Goal: Use online tool/utility: Use online tool/utility

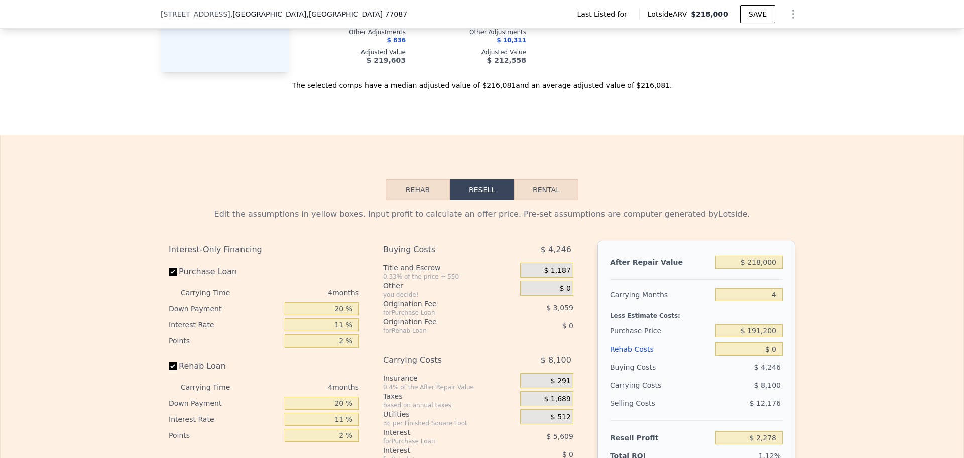
scroll to position [1126, 0]
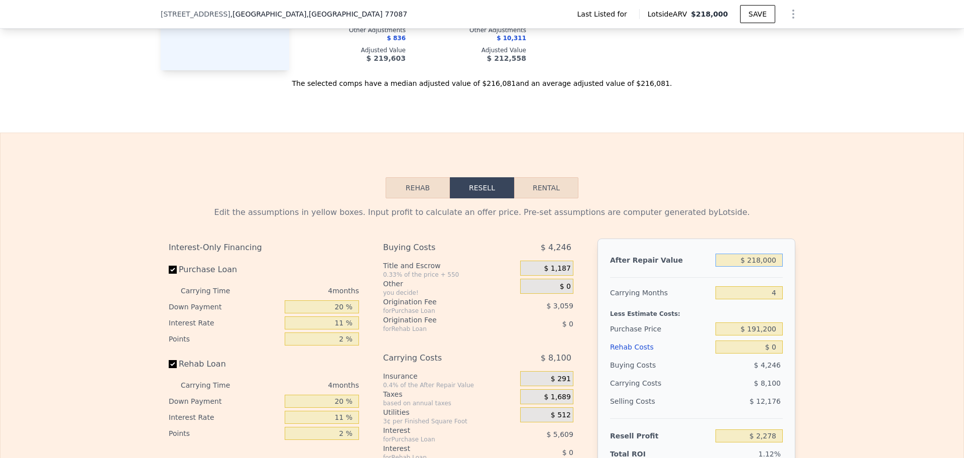
click at [744, 267] on input "$ 218,000" at bounding box center [749, 260] width 67 height 13
type input "$ 2"
type input "-$ 203,803"
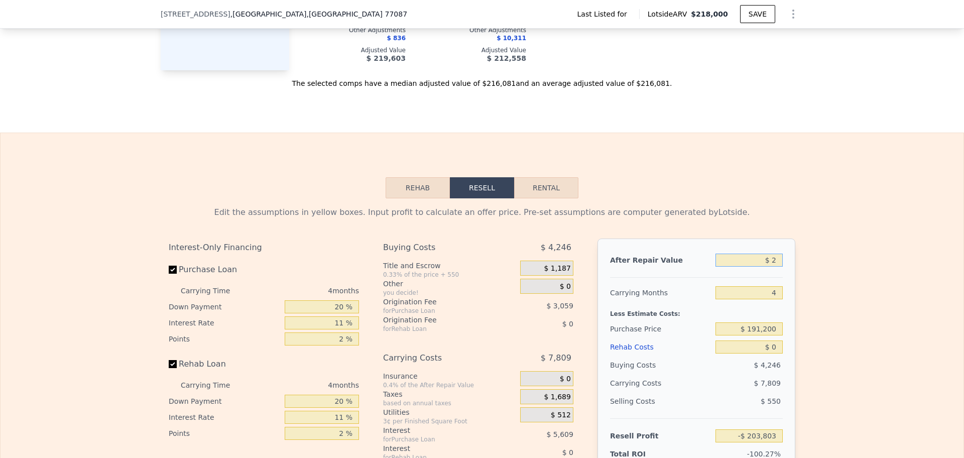
type input "$ 25"
type input "-$ 203,782"
type input "$ 250"
type input "-$ 203,568"
type input "$ 2,500"
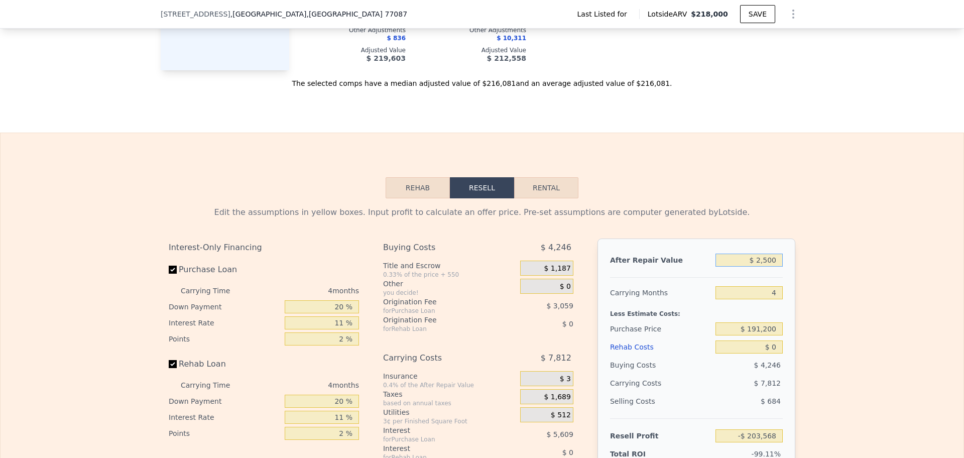
type input "-$ 201,442"
type input "$ 25,000"
type input "-$ 180,171"
type input "$ 250,000"
type input "$ 32,529"
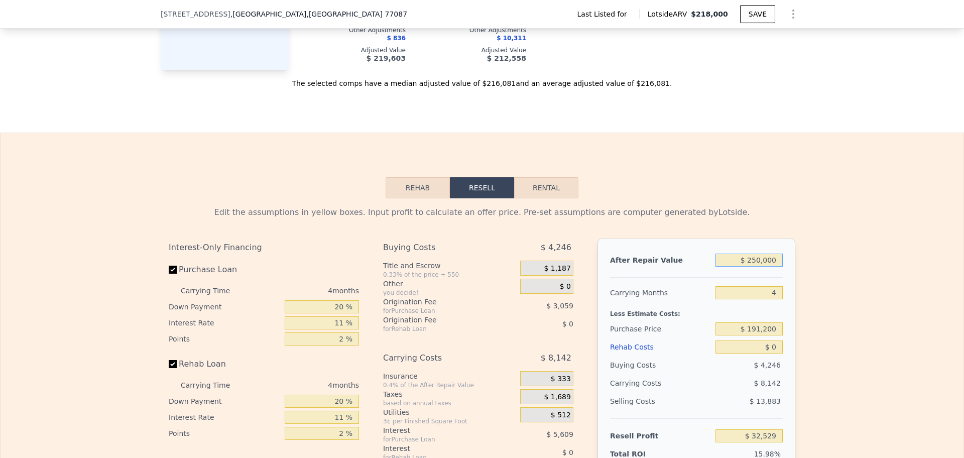
type input "$ 2,500,000"
type input "$ 2,159,537"
type input "$ 250,000"
type input "$ 32,529"
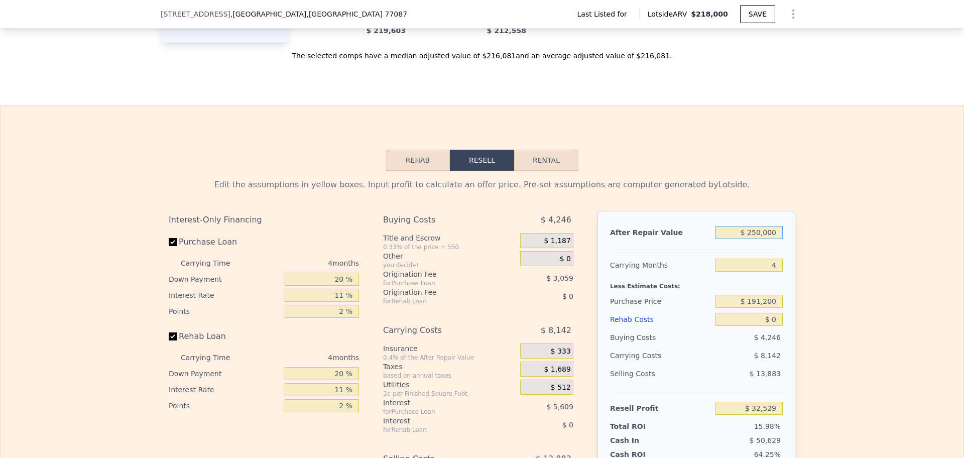
scroll to position [1252, 0]
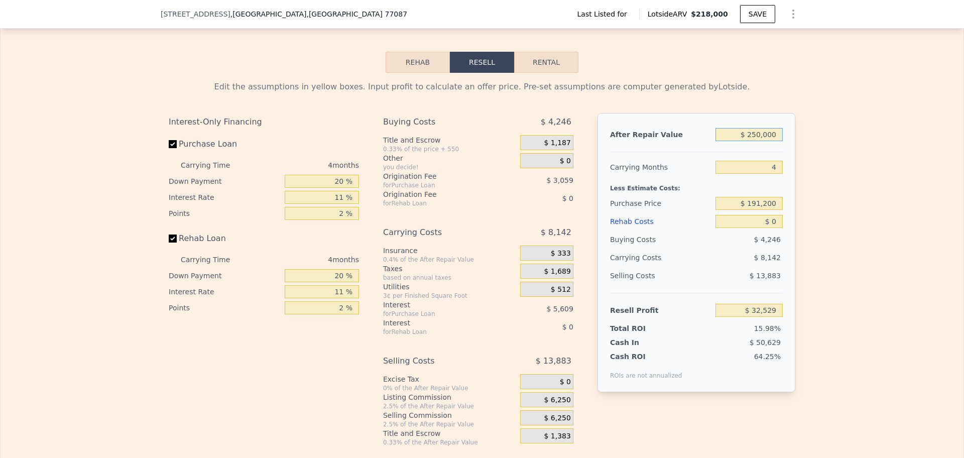
type input "$ 250,000"
click at [752, 241] on div "$ 4,246" at bounding box center [750, 239] width 68 height 18
click at [754, 228] on input "$ 0" at bounding box center [749, 221] width 67 height 13
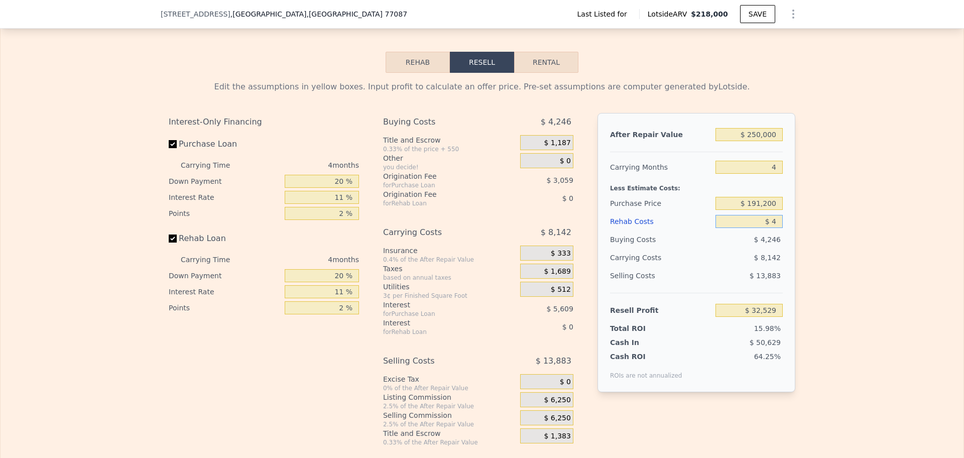
type input "$ 45"
type input "$ 32,483"
type input "$ 450"
type input "$ 32,060"
type input "$ 4,500"
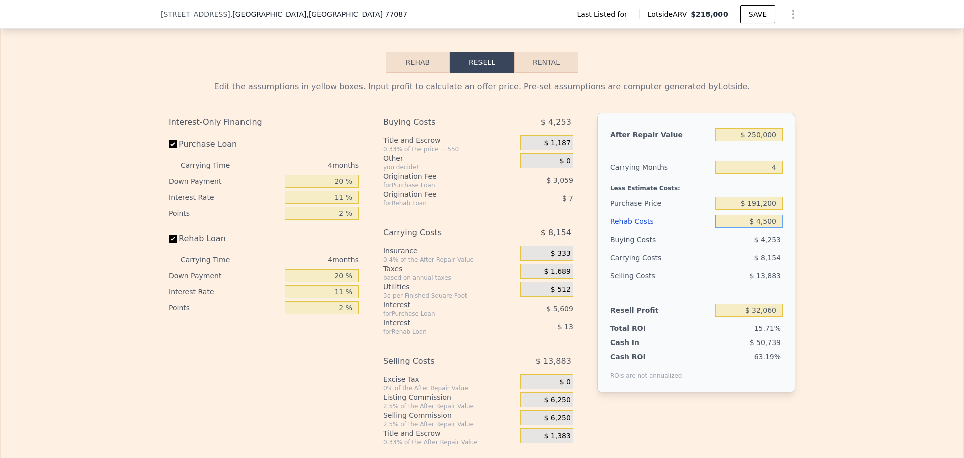
type input "$ 27,825"
type input "$ 45,000"
type input "-$ 14,511"
type input "$ 450,000"
type input "-$ 437,871"
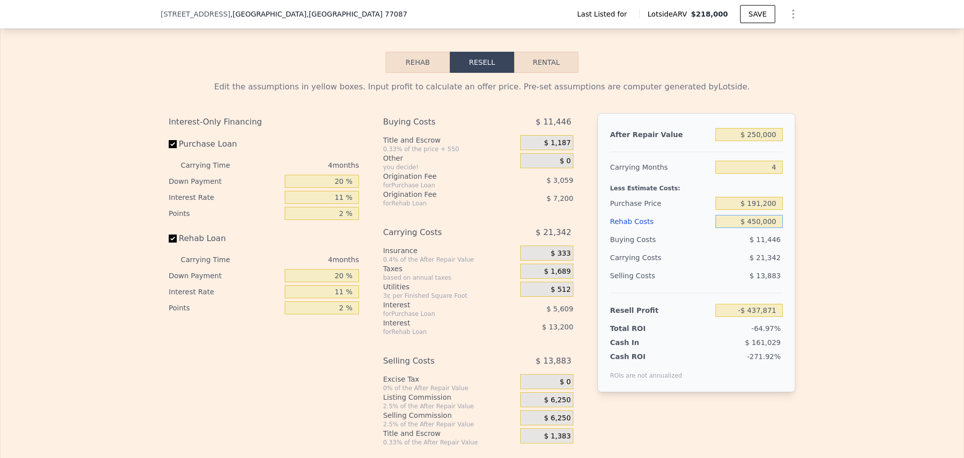
type input "$ 45,000"
type input "-$ 14,511"
type input "$ 45,000"
click at [805, 191] on div "Edit the assumptions in yellow boxes. Input profit to calculate an offer price.…" at bounding box center [482, 260] width 963 height 374
click at [754, 207] on input "$ 191,200" at bounding box center [749, 203] width 67 height 13
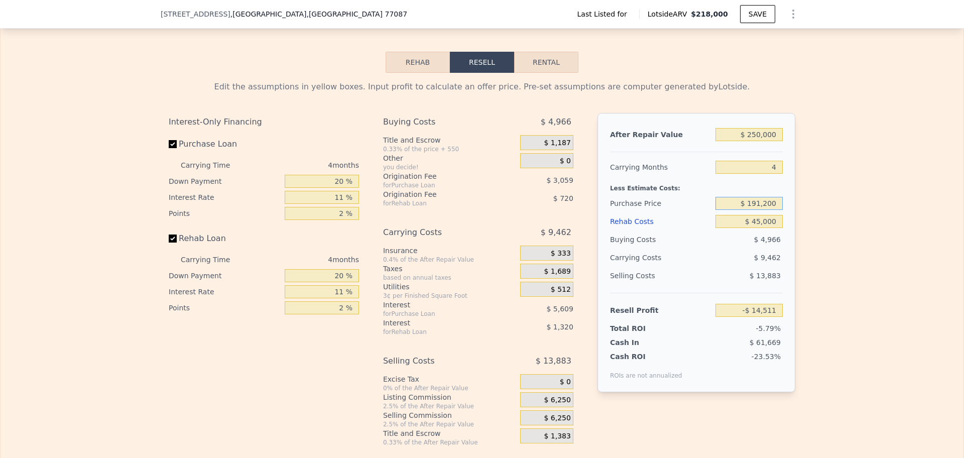
click at [754, 207] on input "$ 191,200" at bounding box center [749, 203] width 67 height 13
type input "$ 160,000"
click at [866, 282] on div "Edit the assumptions in yellow boxes. Input profit to calculate an offer price.…" at bounding box center [482, 260] width 963 height 374
type input "$ 18,208"
type input "$ 218,000"
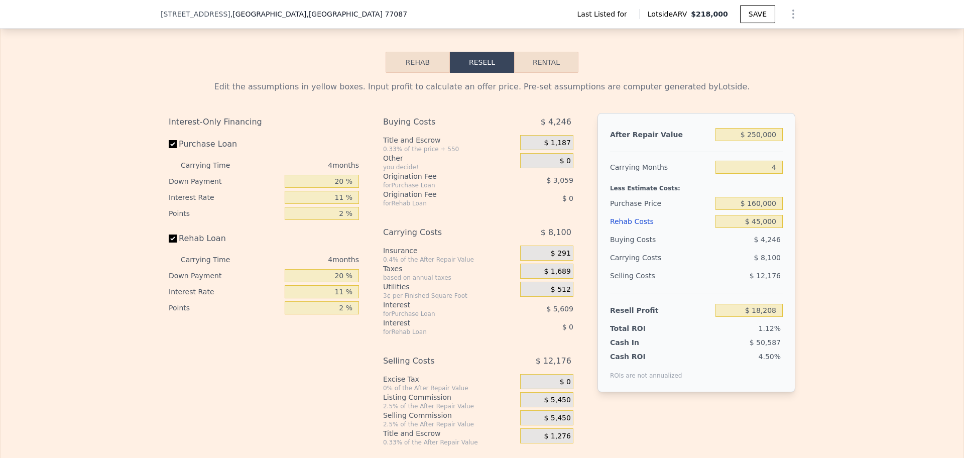
type input "$ 0"
type input "$ 2,278"
click at [755, 228] on input "$ 0" at bounding box center [749, 221] width 67 height 13
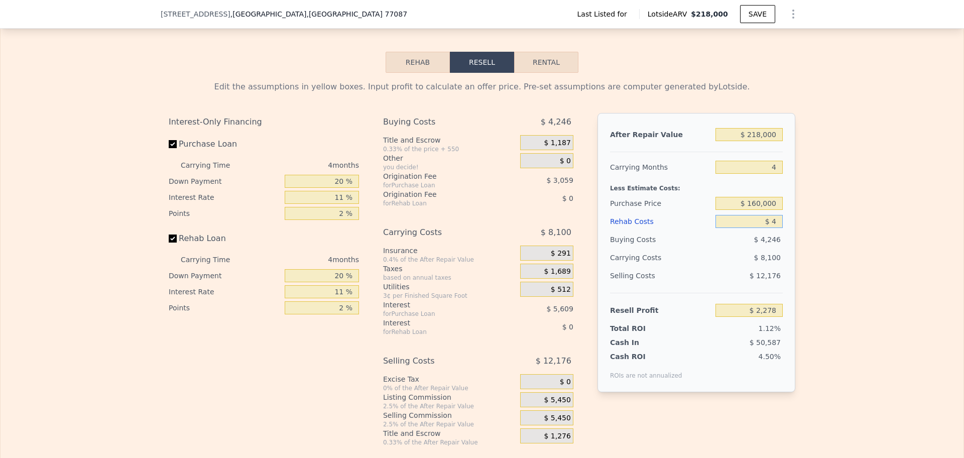
type input "$ 45"
type input "$ 2,232"
type input "$ 450"
type input "$ 1,809"
type input "$ 4,500"
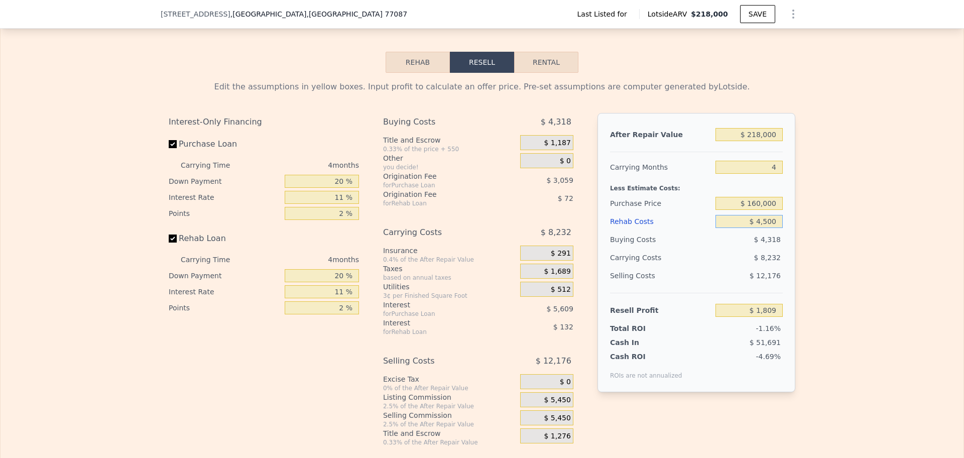
type input "-$ 2,426"
type input "$ 45,000"
type input "-$ 44,762"
type input "$ 45,000"
click at [765, 174] on input "4" at bounding box center [749, 167] width 67 height 13
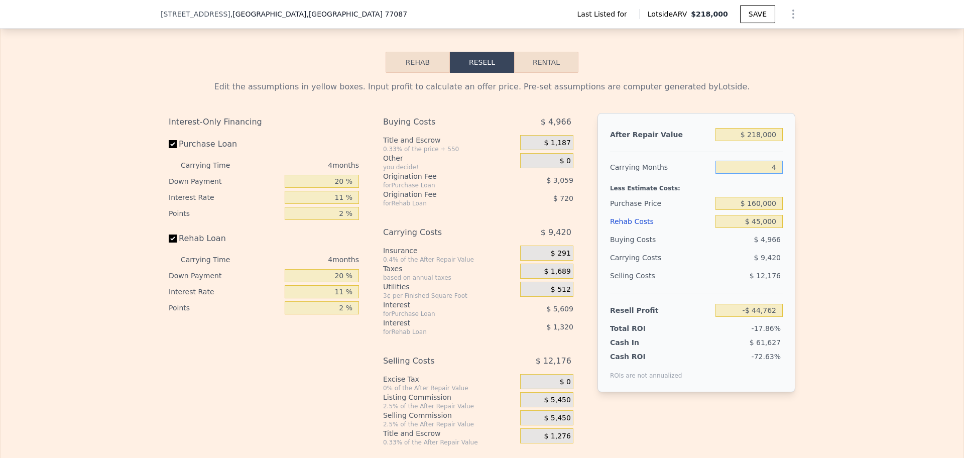
click at [765, 174] on input "4" at bounding box center [749, 167] width 67 height 13
click at [819, 182] on div "Edit the assumptions in yellow boxes. Input profit to calculate an offer price.…" at bounding box center [482, 260] width 963 height 374
click at [762, 174] on input "4" at bounding box center [749, 167] width 67 height 13
type input "3"
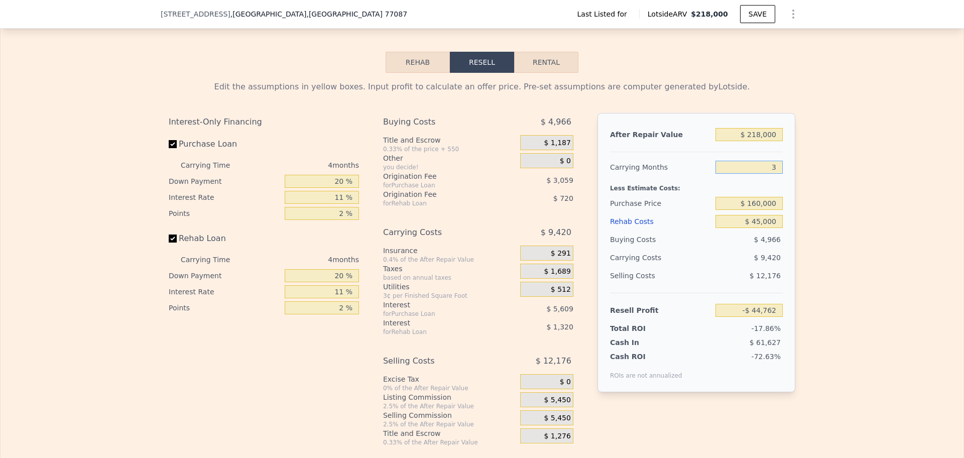
type input "-$ 42,407"
type input "3"
click at [851, 177] on div "Edit the assumptions in yellow boxes. Input profit to calculate an offer price.…" at bounding box center [482, 260] width 963 height 374
click at [762, 210] on input "$ 160,000" at bounding box center [749, 203] width 67 height 13
click at [765, 141] on input "$ 218,000" at bounding box center [749, 134] width 67 height 13
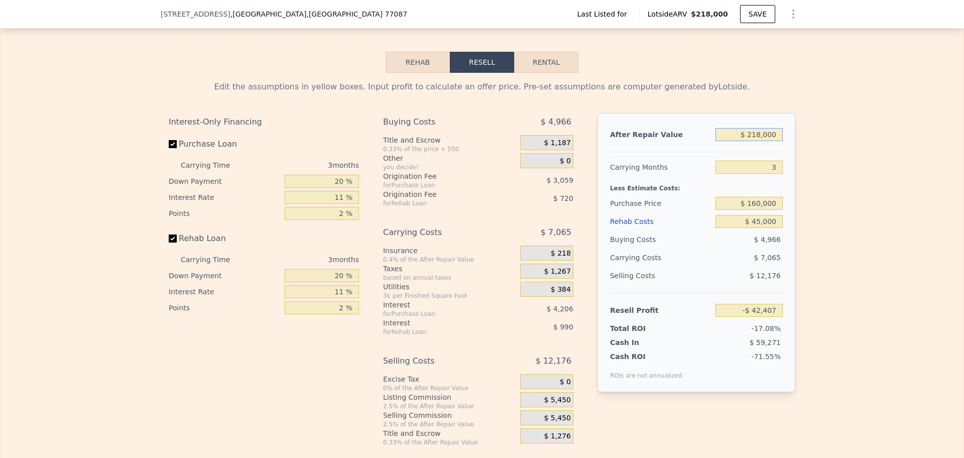
type input "-$ 9,917"
click at [765, 141] on input "$ 218,000" at bounding box center [749, 134] width 67 height 13
type input "$ 2"
type input "-$ 216,071"
type input "$ 25"
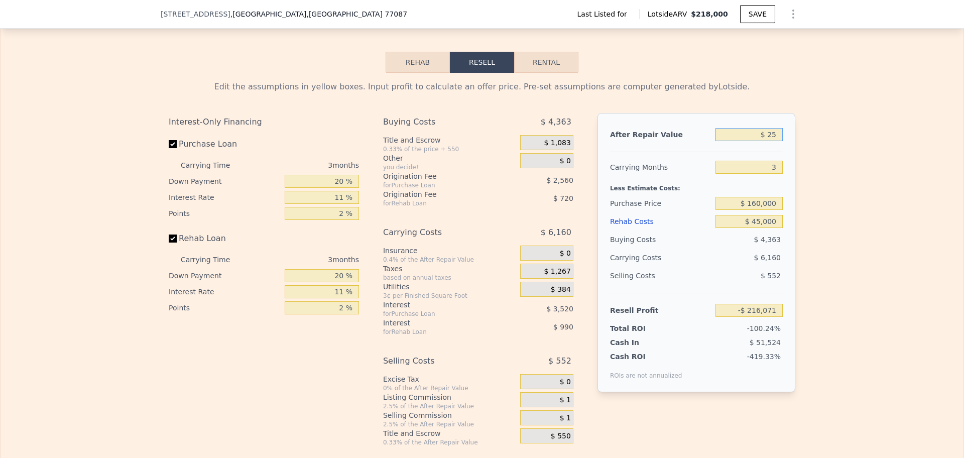
type input "-$ 216,050"
type input "$ 250"
type input "-$ 215,836"
type input "$ 250,000"
type input "$ 20,344"
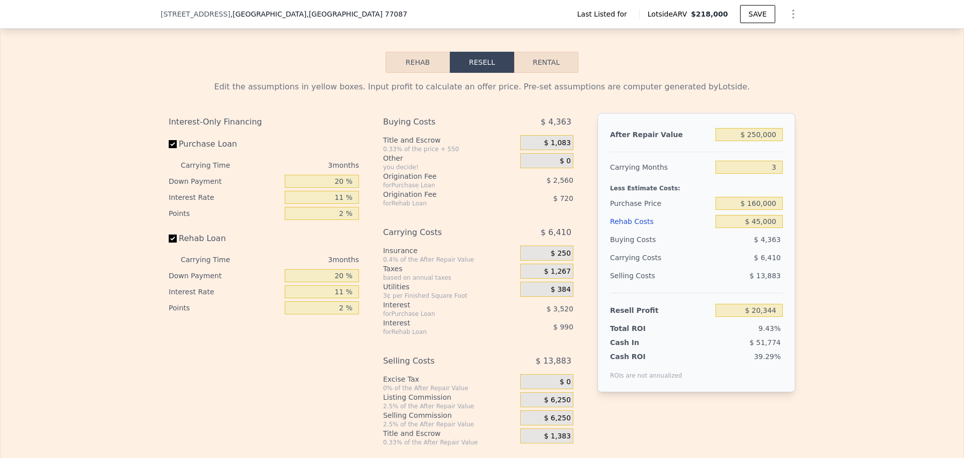
click at [825, 259] on div "Edit the assumptions in yellow boxes. Input profit to calculate an offer price.…" at bounding box center [482, 260] width 963 height 374
type input "$ 218,000"
type input "4"
type input "$ 0"
type input "$ 2,278"
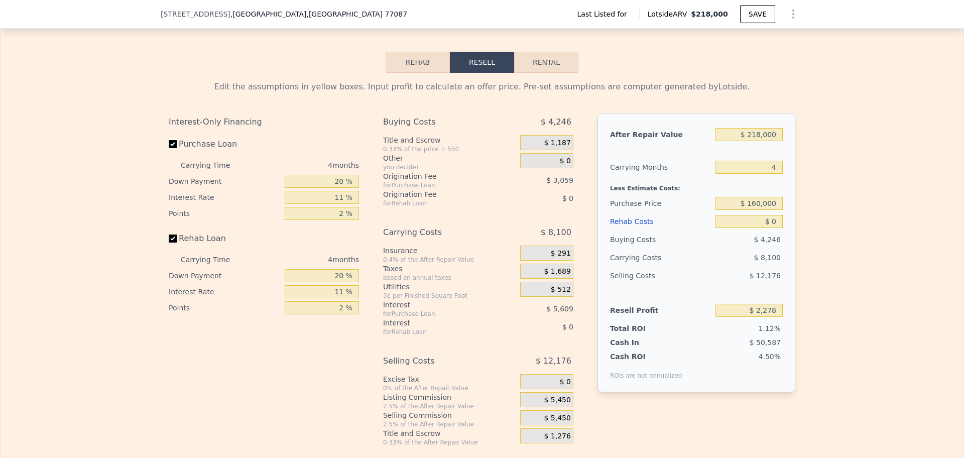
click at [171, 148] on input "Purchase Loan" at bounding box center [173, 144] width 8 height 8
checkbox input "false"
type input "$ 10,945"
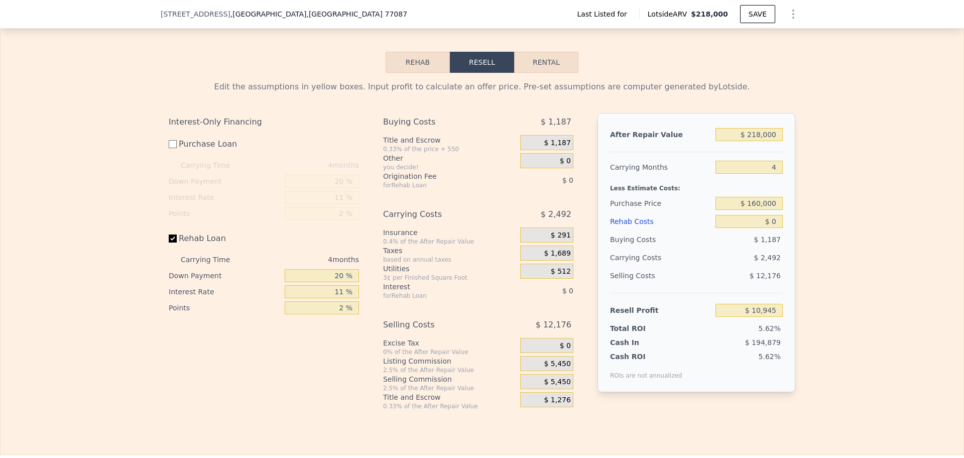
click at [184, 246] on label "Rehab Loan" at bounding box center [225, 238] width 112 height 18
click at [177, 243] on input "Rehab Loan" at bounding box center [173, 238] width 8 height 8
checkbox input "false"
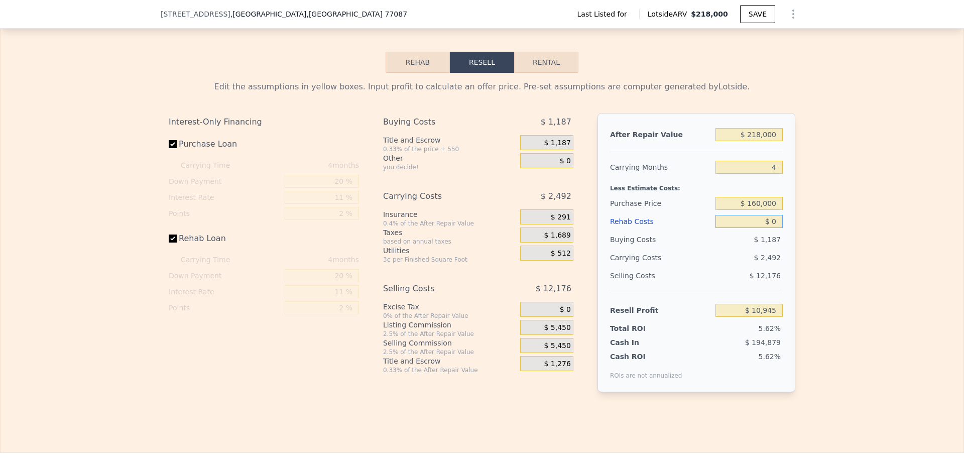
click at [748, 228] on input "$ 0" at bounding box center [749, 221] width 67 height 13
checkbox input "true"
type input "$ 2,278"
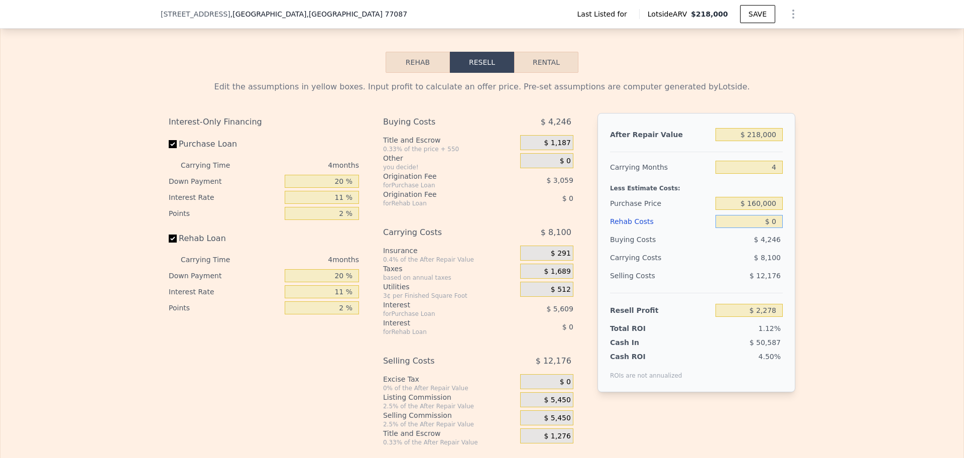
click at [748, 228] on input "$ 0" at bounding box center [749, 221] width 67 height 13
click at [170, 243] on input "Rehab Loan" at bounding box center [173, 238] width 8 height 8
checkbox input "false"
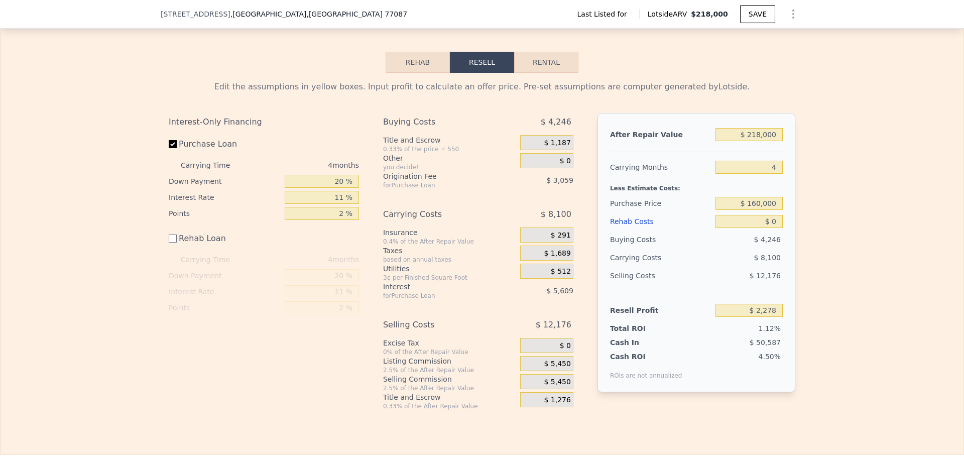
click at [185, 142] on div "Interest-Only Financing Purchase Loan Carrying Time 4 months Down Payment 20 % …" at bounding box center [264, 214] width 190 height 203
click at [186, 148] on label "Purchase Loan" at bounding box center [225, 144] width 112 height 18
click at [177, 148] on input "Purchase Loan" at bounding box center [173, 144] width 8 height 8
checkbox input "false"
type input "$ 10,945"
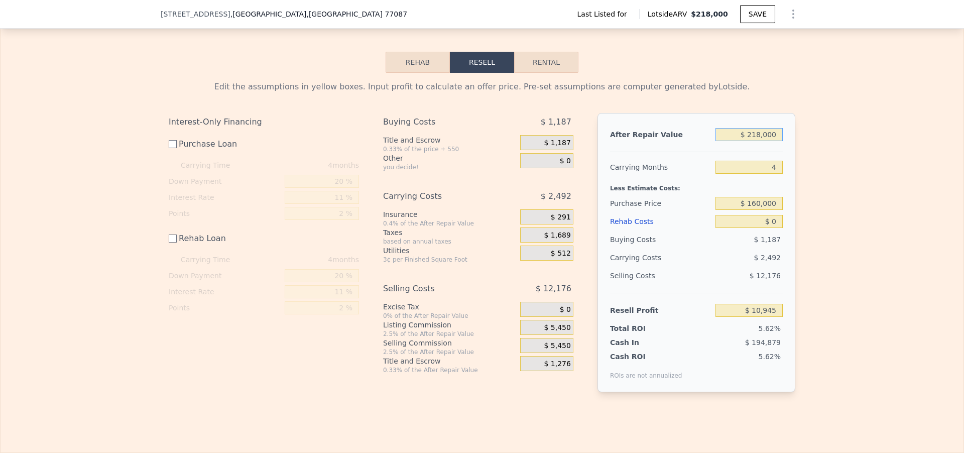
click at [748, 141] on input "$ 218,000" at bounding box center [749, 134] width 67 height 13
type input "$ 2"
type input "-$ 195,136"
type input "$ 25"
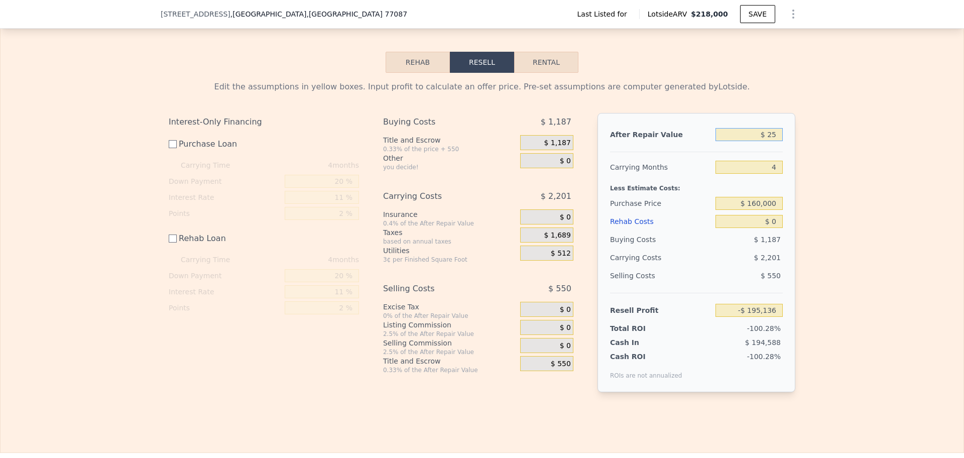
type input "-$ 195,115"
type input "$ 250"
type input "-$ 194,901"
type input "$ 2,500"
type input "-$ 192,775"
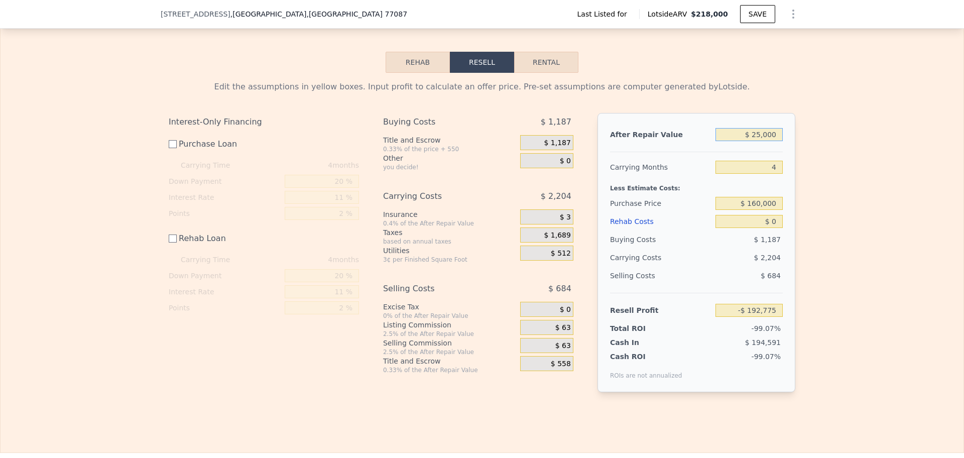
type input "$ 250,000"
type input "$ 41,196"
type input "$ 250,000"
type input "$ 72,500"
type input "$ 4"
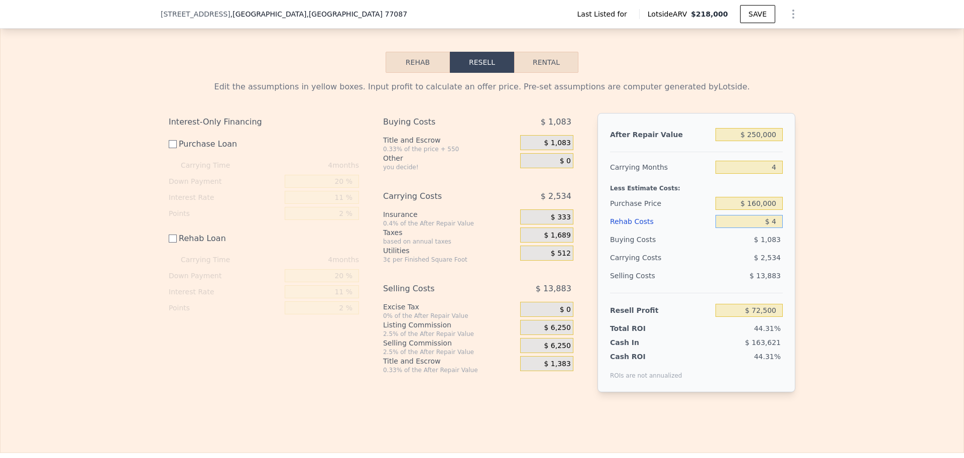
type input "$ 72,496"
type input "$ 450"
type input "$ 72,050"
type input "$ 4,500"
type input "$ 68,000"
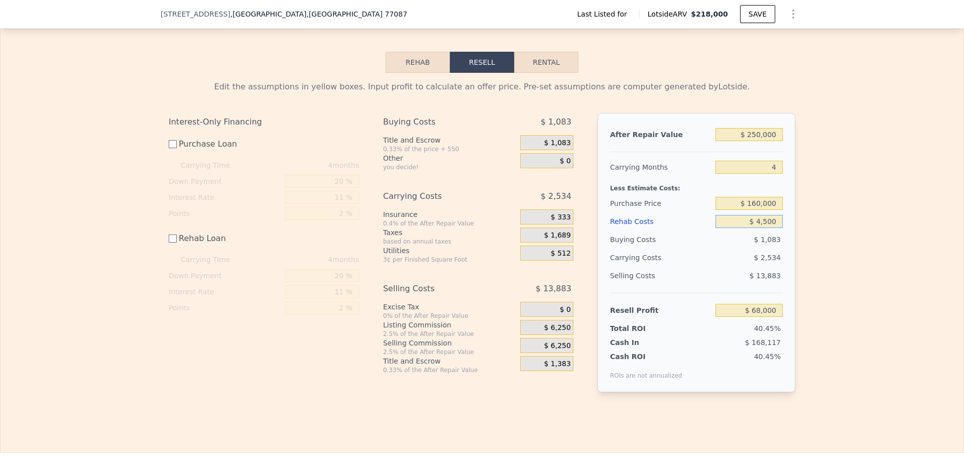
type input "$ 45,000"
type input "$ 27,500"
type input "$ 450,000"
type input "-$ 377,500"
type input "$ 45,000"
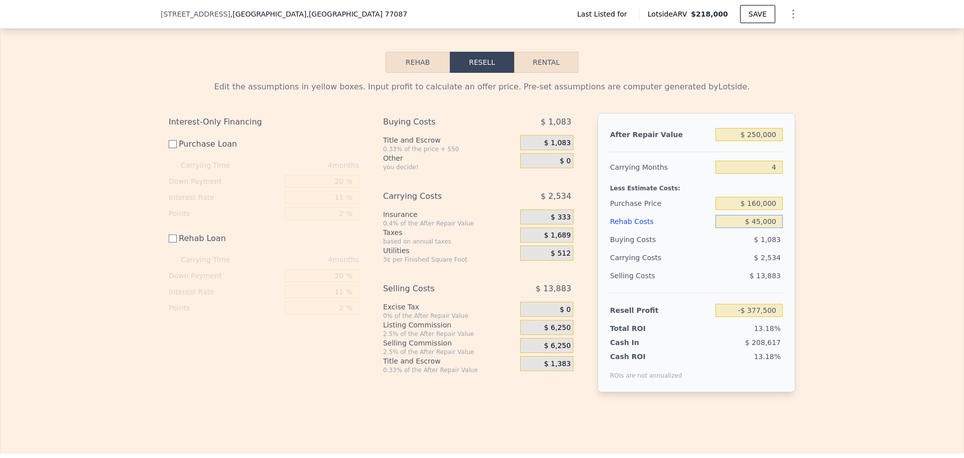
type input "$ 27,500"
type input "$ 45,000"
click at [819, 287] on div "Edit the assumptions in yellow boxes. Input profit to calculate an offer price.…" at bounding box center [482, 240] width 963 height 335
checkbox input "true"
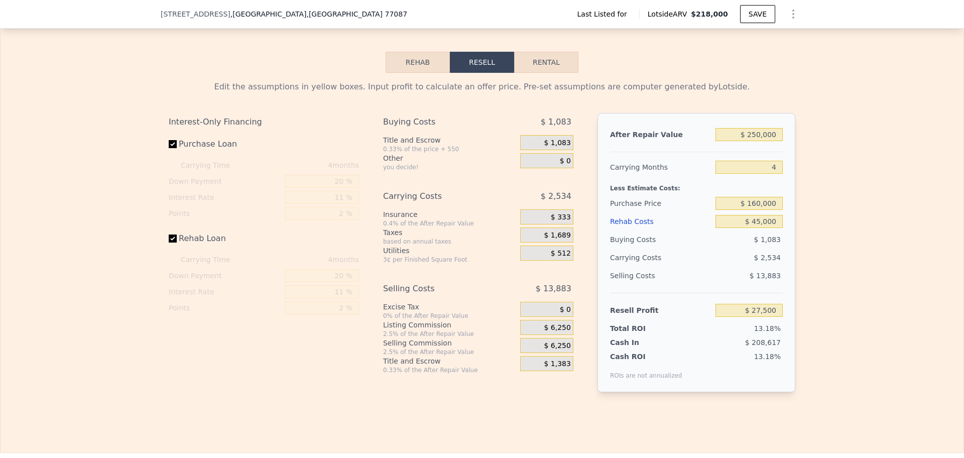
type input "$ 218,000"
type input "$ 0"
type input "$ 2,278"
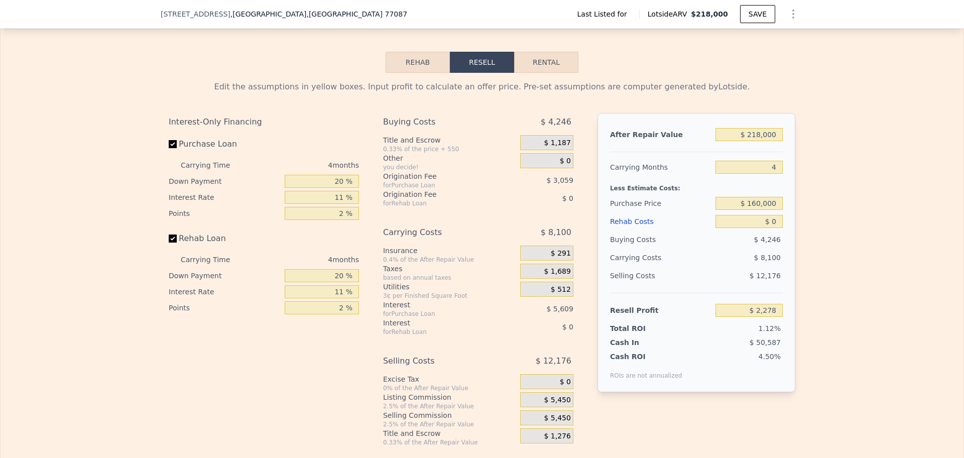
click at [199, 248] on label "Rehab Loan" at bounding box center [225, 238] width 112 height 18
click at [177, 243] on input "Rehab Loan" at bounding box center [173, 238] width 8 height 8
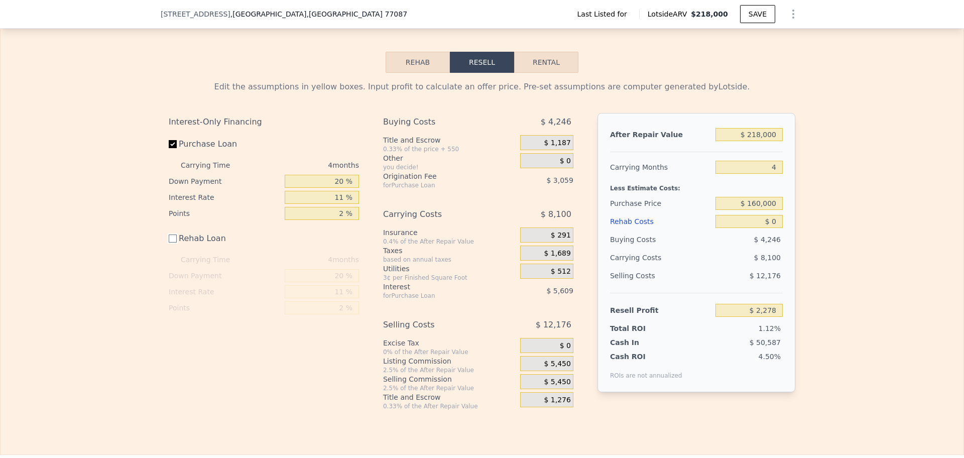
checkbox input "true"
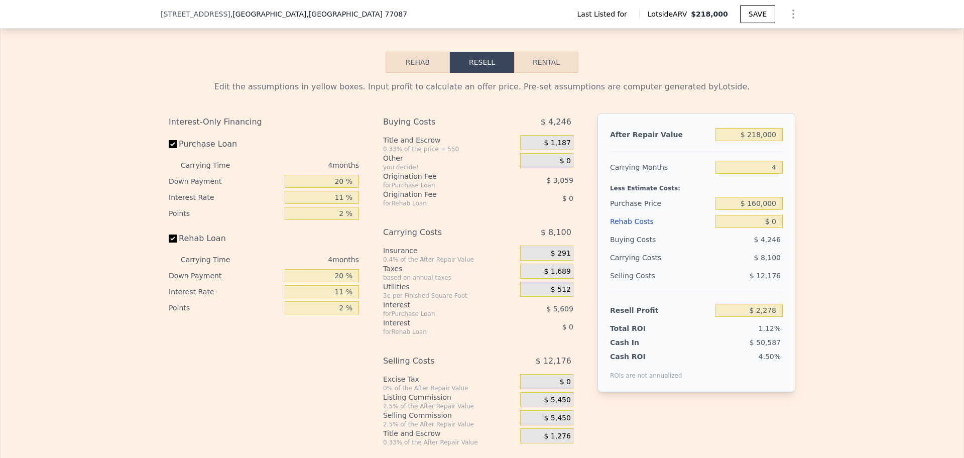
click at [196, 153] on label "Purchase Loan" at bounding box center [225, 144] width 112 height 18
click at [177, 148] on input "Purchase Loan" at bounding box center [173, 144] width 8 height 8
checkbox input "false"
type input "$ 10,945"
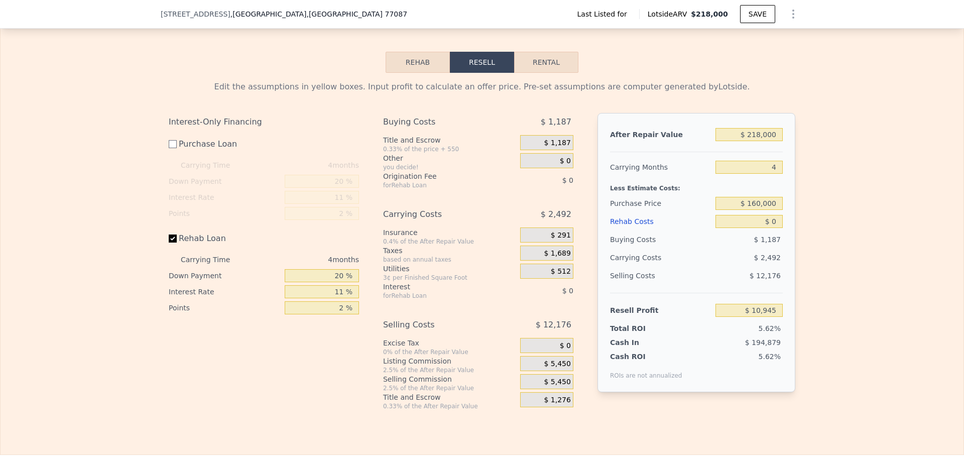
click at [185, 248] on label "Rehab Loan" at bounding box center [225, 238] width 112 height 18
click at [177, 243] on input "Rehab Loan" at bounding box center [173, 238] width 8 height 8
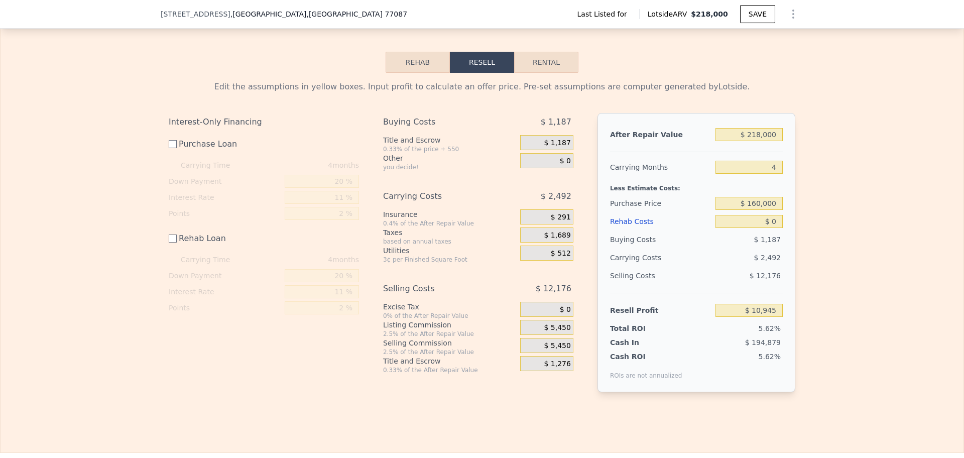
click at [218, 247] on label "Rehab Loan" at bounding box center [225, 238] width 112 height 18
click at [177, 243] on input "Rehab Loan" at bounding box center [173, 238] width 8 height 8
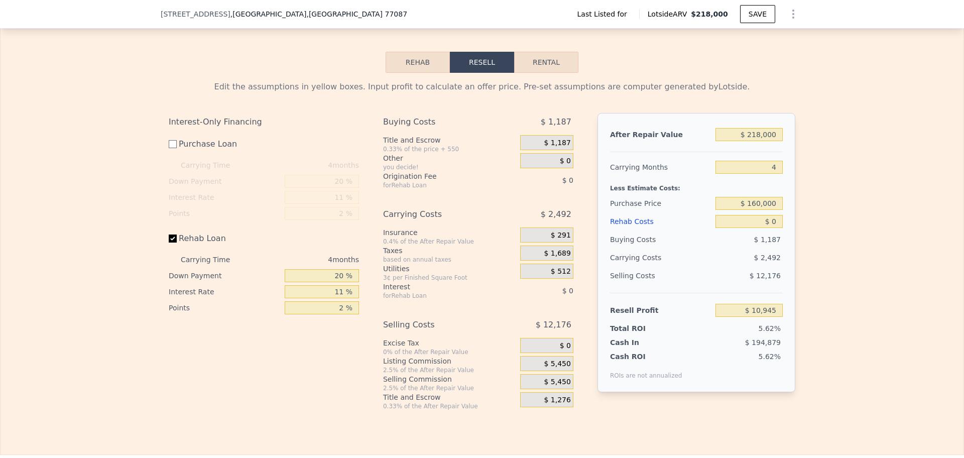
click at [218, 247] on label "Rehab Loan" at bounding box center [225, 238] width 112 height 18
click at [177, 243] on input "Rehab Loan" at bounding box center [173, 238] width 8 height 8
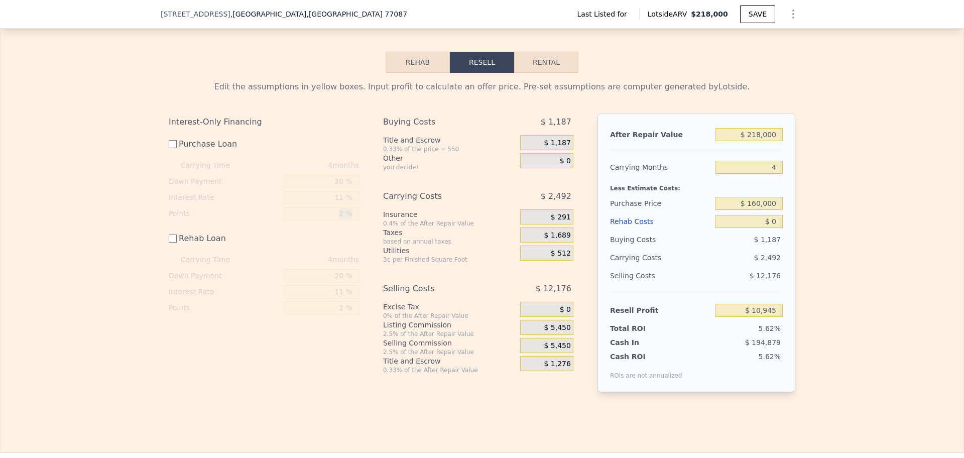
click at [218, 247] on label "Rehab Loan" at bounding box center [225, 238] width 112 height 18
click at [177, 243] on input "Rehab Loan" at bounding box center [173, 238] width 8 height 8
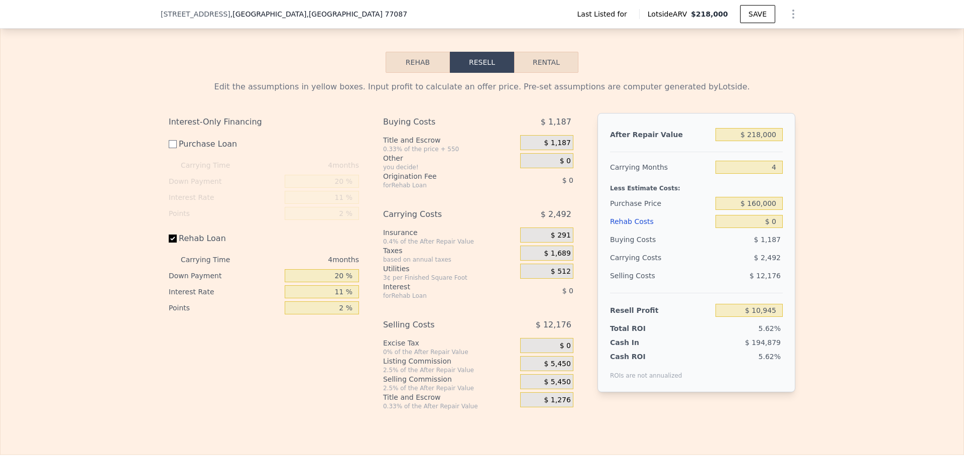
click at [218, 247] on label "Rehab Loan" at bounding box center [225, 238] width 112 height 18
click at [177, 243] on input "Rehab Loan" at bounding box center [173, 238] width 8 height 8
checkbox input "false"
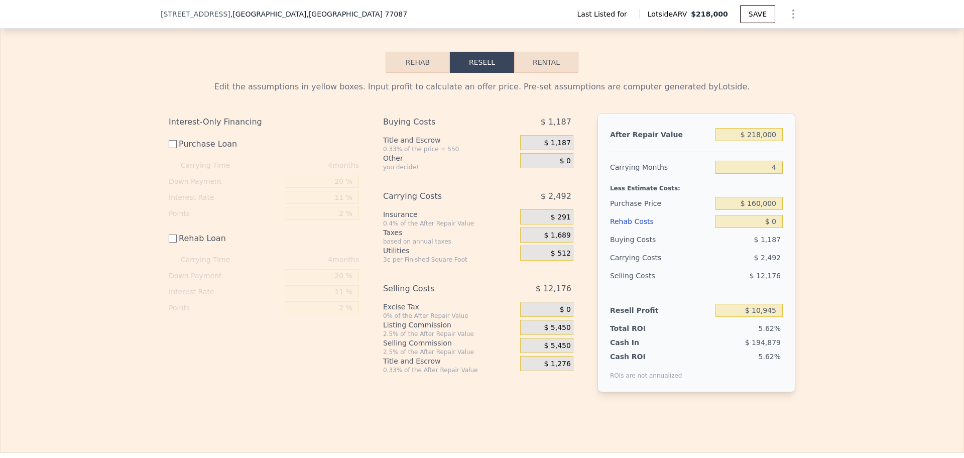
click at [119, 238] on div "Edit the assumptions in yellow boxes. Input profit to calculate an offer price.…" at bounding box center [482, 240] width 963 height 335
checkbox input "true"
type input "$ 2,278"
